Goal: Information Seeking & Learning: Learn about a topic

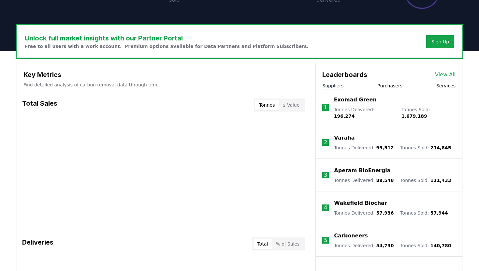
scroll to position [178, 0]
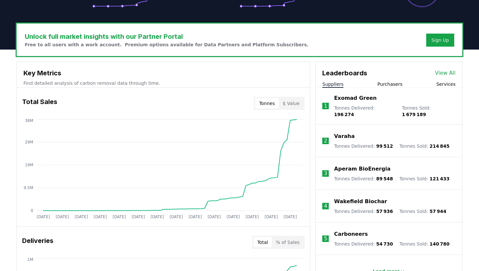
click at [235, 76] on link "View All" at bounding box center [445, 73] width 21 height 8
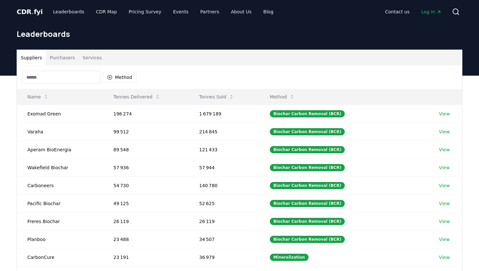
click at [85, 80] on input at bounding box center [61, 77] width 78 height 13
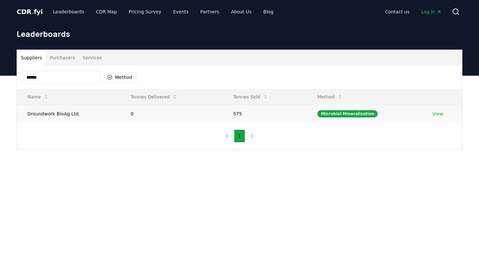
type input "******"
click at [434, 115] on link "View" at bounding box center [438, 114] width 11 height 7
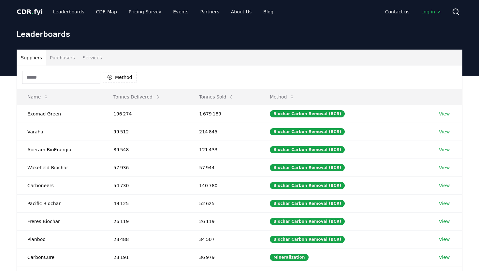
click at [38, 76] on input at bounding box center [61, 77] width 78 height 13
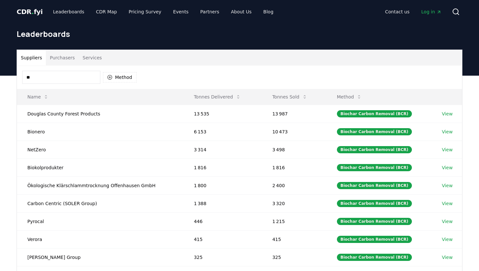
type input "*"
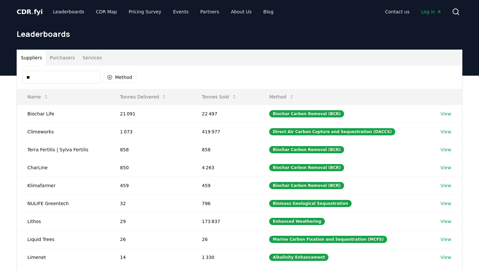
type input "*"
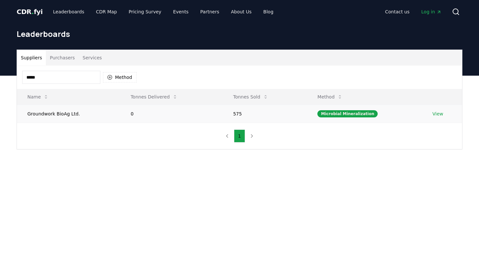
type input "*****"
click at [437, 114] on link "View" at bounding box center [438, 114] width 11 height 7
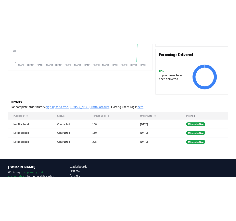
scroll to position [136, 0]
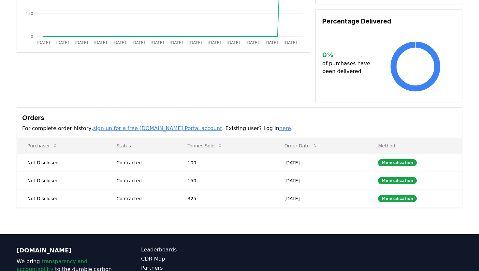
click at [128, 127] on link "sign up for a free [DOMAIN_NAME] Portal account" at bounding box center [157, 128] width 129 height 6
click at [390, 163] on div "Mineralization" at bounding box center [397, 162] width 39 height 7
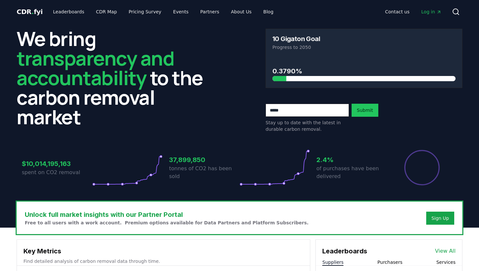
click at [34, 12] on span "CDR . fyi" at bounding box center [30, 12] width 26 height 8
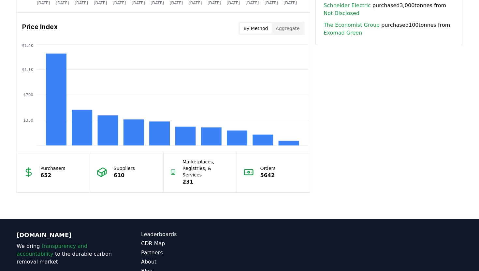
scroll to position [577, 0]
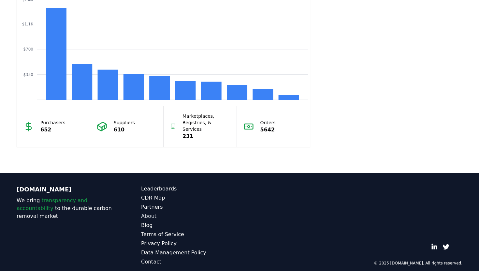
click at [148, 212] on link "About" at bounding box center [190, 216] width 98 height 8
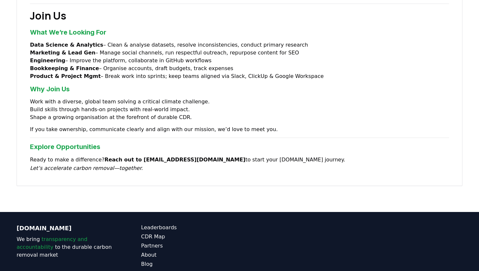
scroll to position [535, 0]
